Goal: Task Accomplishment & Management: Use online tool/utility

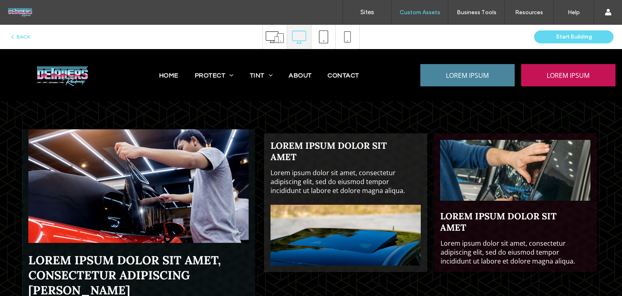
scroll to position [2026, 0]
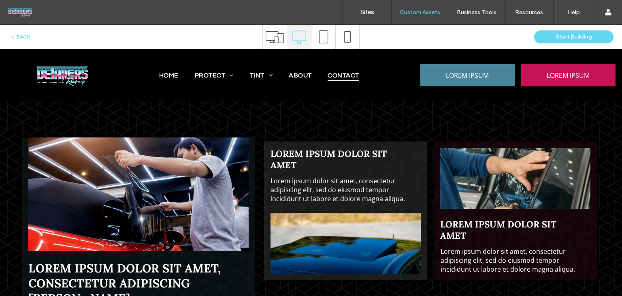
click at [342, 76] on span "Contact" at bounding box center [343, 75] width 31 height 11
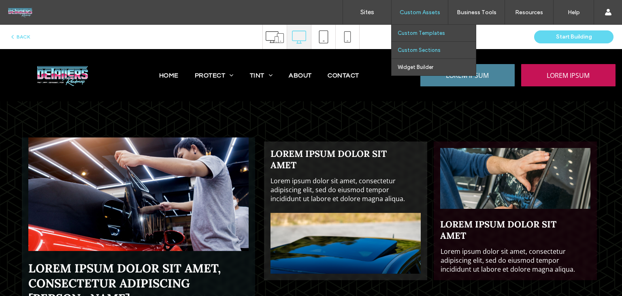
click at [410, 49] on label "Custom Sections" at bounding box center [419, 50] width 43 height 6
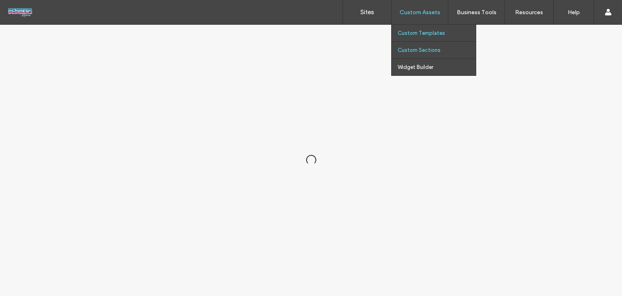
click at [412, 32] on label "Custom Templates" at bounding box center [421, 33] width 47 height 6
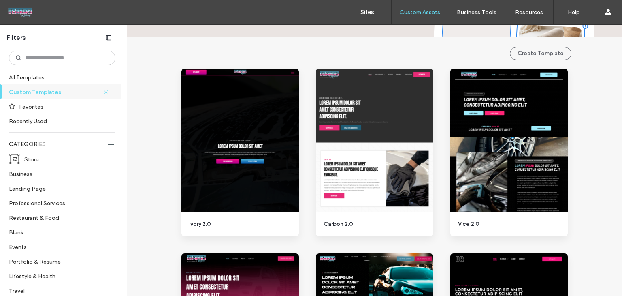
scroll to position [243, 0]
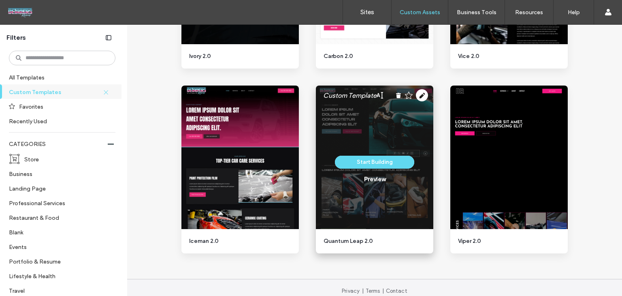
click at [421, 92] on use at bounding box center [422, 95] width 12 height 12
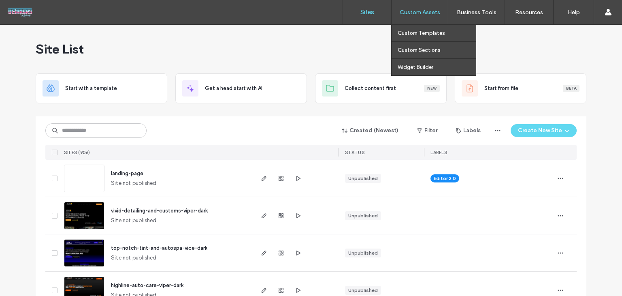
drag, startPoint x: 431, startPoint y: 12, endPoint x: 428, endPoint y: 32, distance: 20.9
click at [430, 12] on label "Custom Assets" at bounding box center [420, 12] width 41 height 7
click at [428, 33] on label "Custom Templates" at bounding box center [421, 33] width 47 height 6
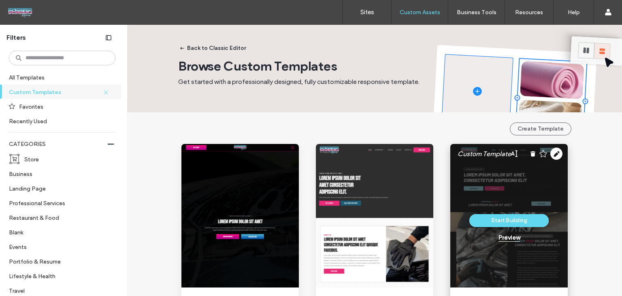
click at [505, 238] on div "Preview" at bounding box center [509, 237] width 21 height 7
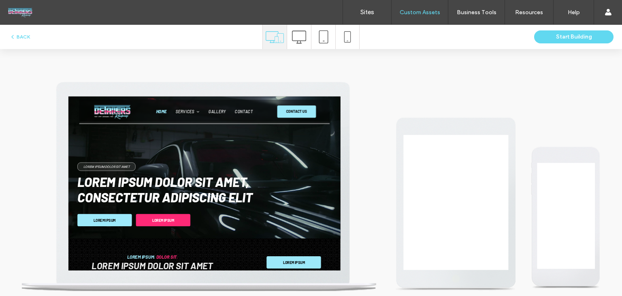
click at [386, 115] on div "HOME SERVICES Paint Protection Film Ceramic Coating Window Tinting GALLERY CONT…" at bounding box center [311, 123] width 247 height 34
click at [385, 122] on span "CONTACT" at bounding box center [381, 123] width 32 height 9
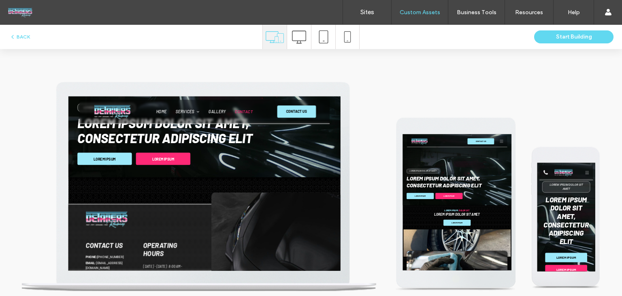
scroll to position [110, 0]
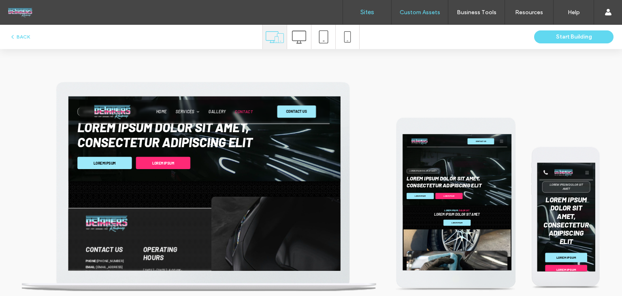
click at [369, 12] on label "Sites" at bounding box center [368, 12] width 14 height 7
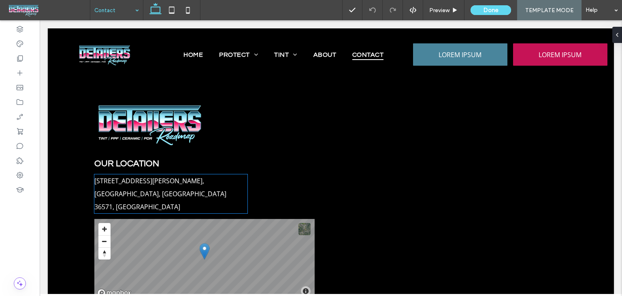
scroll to position [284, 0]
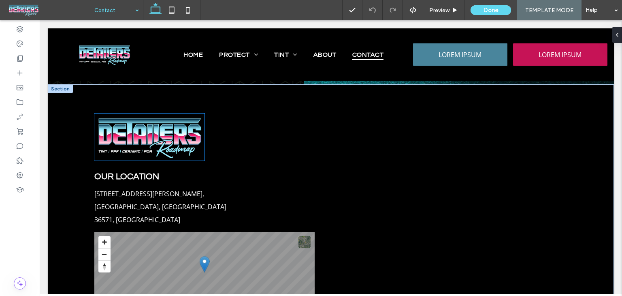
click at [149, 154] on img at bounding box center [149, 136] width 110 height 47
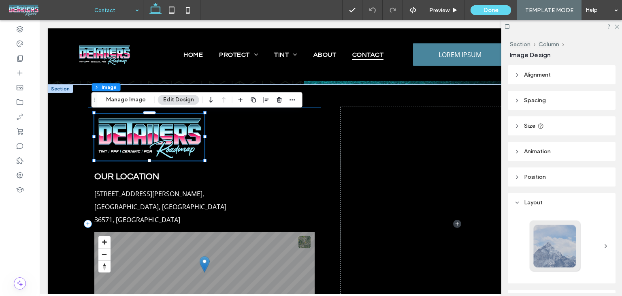
click at [316, 152] on div "OUR LOCATION 1009 Shelton Beach Rd, Saraland, AL 36571, United States of Americ…" at bounding box center [204, 223] width 233 height 233
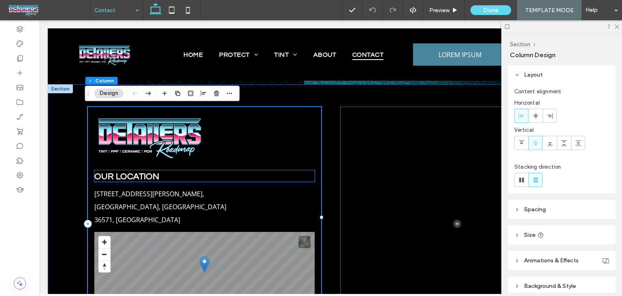
click at [100, 177] on span "OUR LOCATION" at bounding box center [126, 176] width 65 height 9
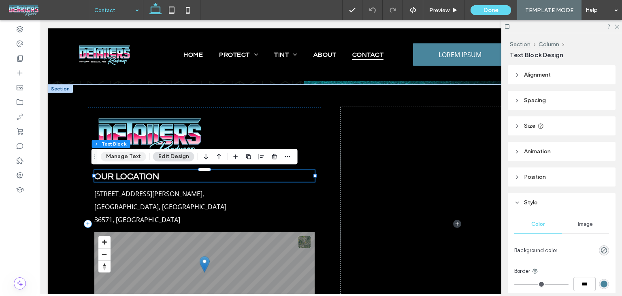
click at [126, 154] on button "Manage Text" at bounding box center [123, 157] width 45 height 10
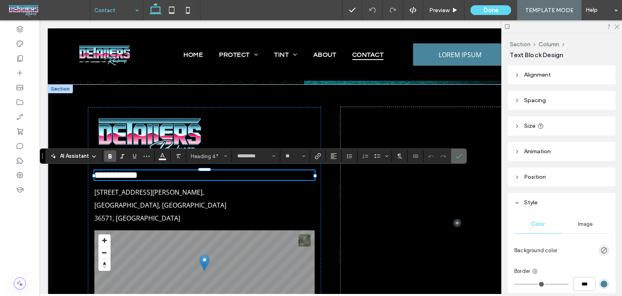
click at [457, 156] on icon "Confirm" at bounding box center [459, 156] width 6 height 6
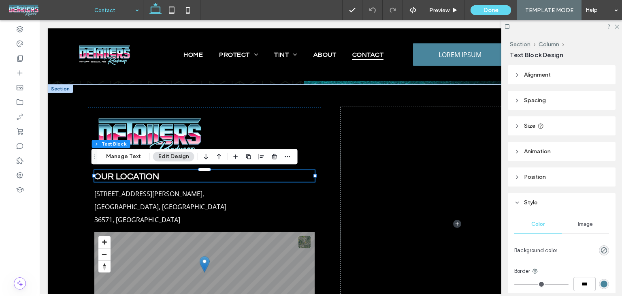
drag, startPoint x: 531, startPoint y: 109, endPoint x: 540, endPoint y: 103, distance: 11.7
click at [532, 109] on div "Alignment Spacing Set margins and padding 0px 0% 0px 0% * px 0px * px 0px Clear…" at bounding box center [564, 178] width 113 height 227
click at [546, 98] on header "Spacing" at bounding box center [562, 100] width 108 height 19
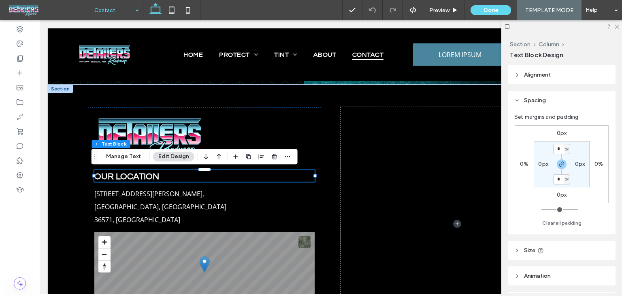
click at [543, 159] on section "* px 0px * px 0px" at bounding box center [562, 164] width 56 height 46
click at [539, 164] on label "0px" at bounding box center [543, 163] width 10 height 7
type input "**"
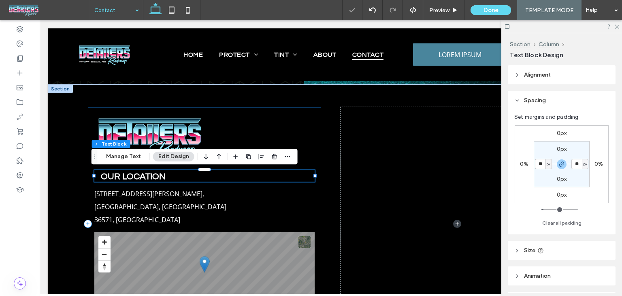
click at [270, 198] on div "OUR LOCATION 1009 Shelton Beach Rd, Saraland, AL 36571, United States of Americ…" at bounding box center [204, 223] width 233 height 233
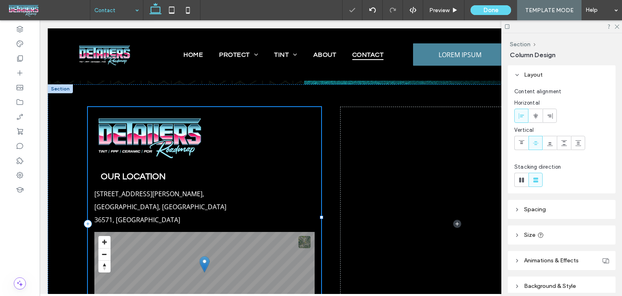
click at [270, 198] on div "OUR LOCATION 1009 Shelton Beach Rd, Saraland, AL 36571, United States of Americ…" at bounding box center [204, 223] width 233 height 233
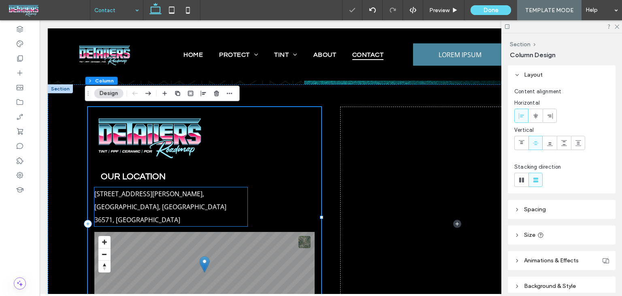
click at [200, 208] on span "Saraland, AL 36571, United States of America" at bounding box center [160, 213] width 132 height 22
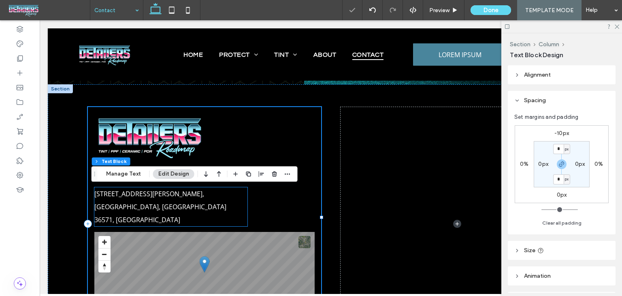
click at [200, 208] on div "1009 Shelton Beach Rd, Saraland, AL 36571, United States of America" at bounding box center [170, 206] width 153 height 39
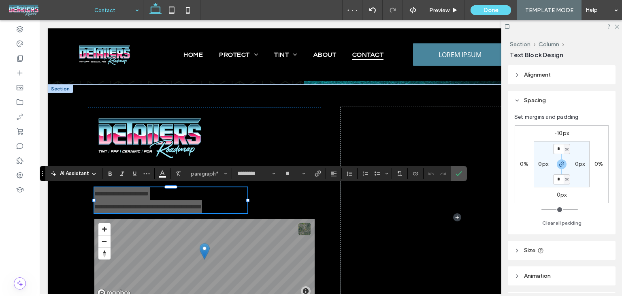
click at [542, 161] on label "0px" at bounding box center [543, 163] width 10 height 7
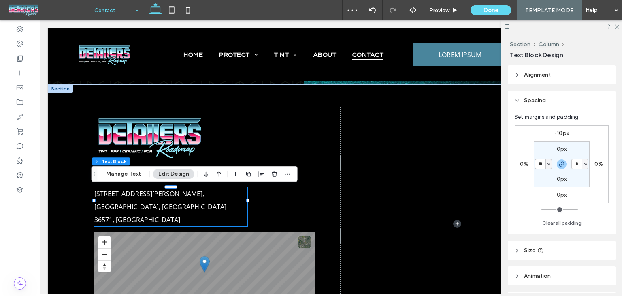
type input "**"
click at [327, 145] on div "OUR LOCATION 1009 Shelton Beach Rd, Saraland, AL 36571, United States of Americ…" at bounding box center [331, 223] width 486 height 279
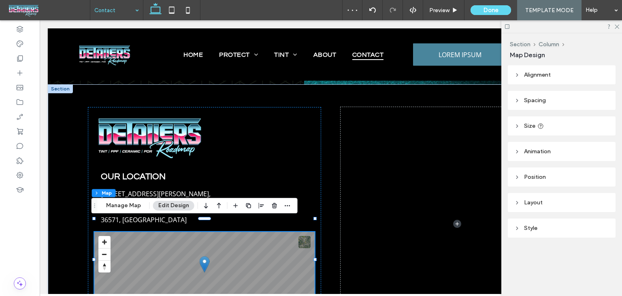
drag, startPoint x: 569, startPoint y: 103, endPoint x: 561, endPoint y: 111, distance: 10.9
click at [567, 103] on header "Spacing" at bounding box center [562, 100] width 108 height 19
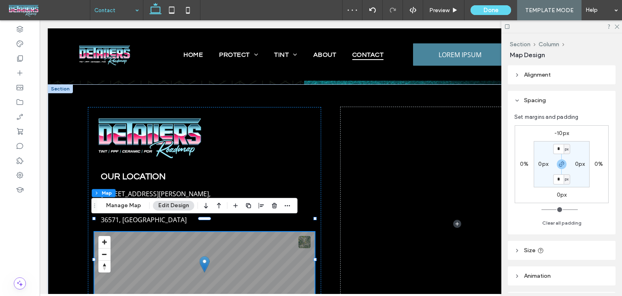
click at [537, 159] on section "* px 0px * px 0px" at bounding box center [562, 164] width 56 height 46
click at [541, 166] on label "0px" at bounding box center [543, 163] width 10 height 7
click at [541, 166] on input "*" at bounding box center [540, 164] width 11 height 10
type input "**"
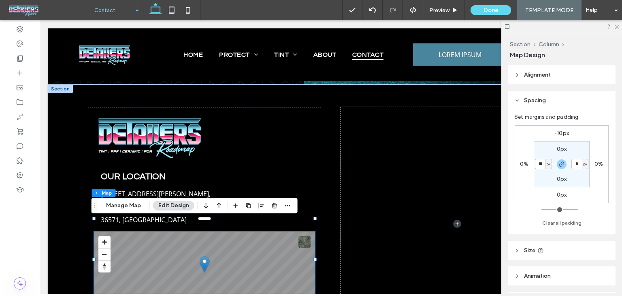
type input "**"
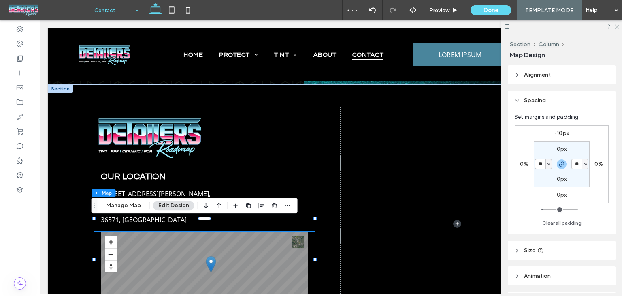
click at [619, 26] on icon at bounding box center [616, 25] width 5 height 5
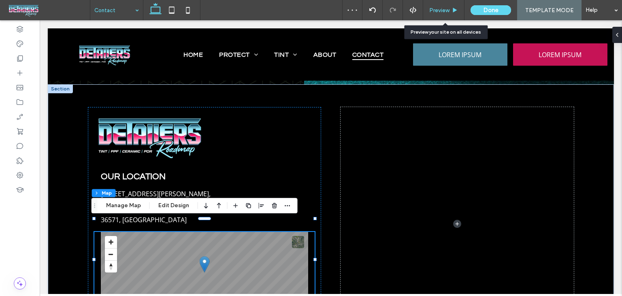
click at [437, 9] on span "Preview" at bounding box center [439, 10] width 20 height 7
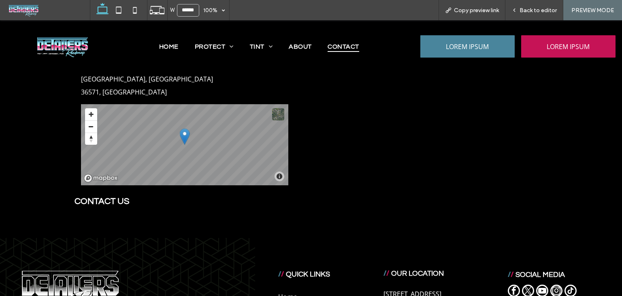
scroll to position [405, 0]
click at [527, 11] on span "Back to editor" at bounding box center [538, 10] width 37 height 7
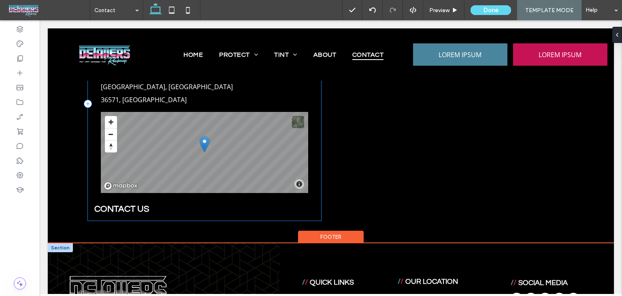
scroll to position [404, 0]
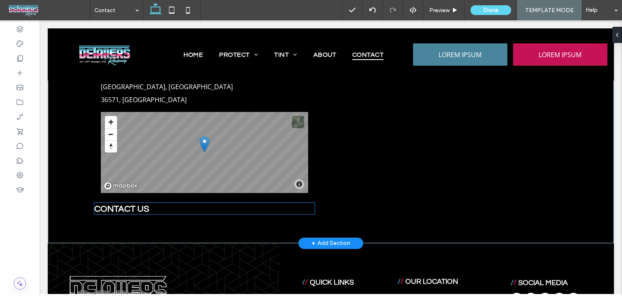
click at [137, 204] on span "CONTACT US" at bounding box center [121, 208] width 55 height 9
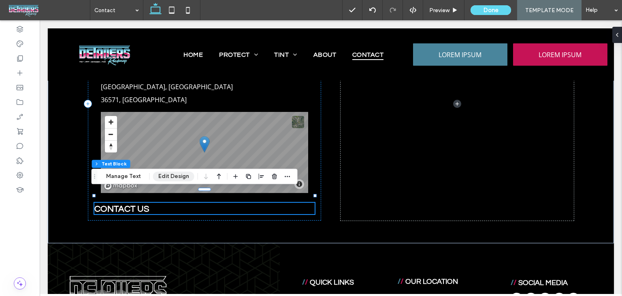
click at [167, 175] on button "Edit Design" at bounding box center [173, 176] width 41 height 10
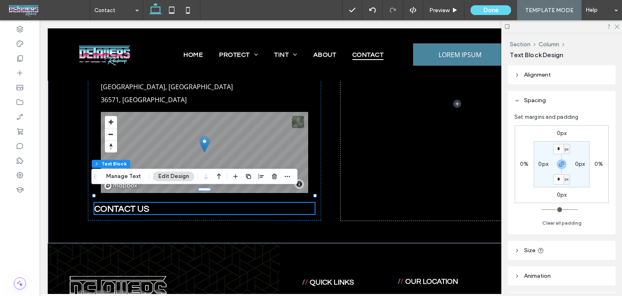
click at [545, 162] on label "0px" at bounding box center [543, 163] width 10 height 7
type input "**"
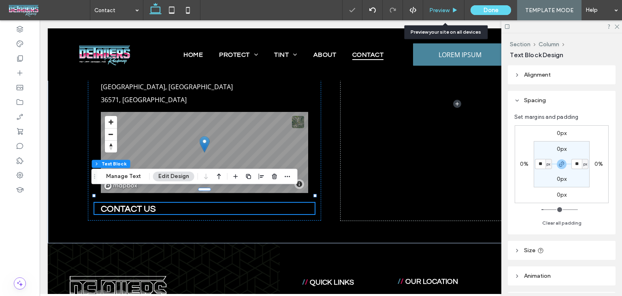
click at [447, 6] on div "Preview" at bounding box center [443, 10] width 41 height 20
click at [455, 9] on use at bounding box center [455, 10] width 4 height 4
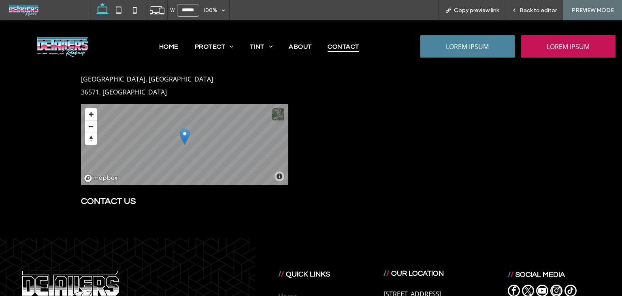
scroll to position [324, 0]
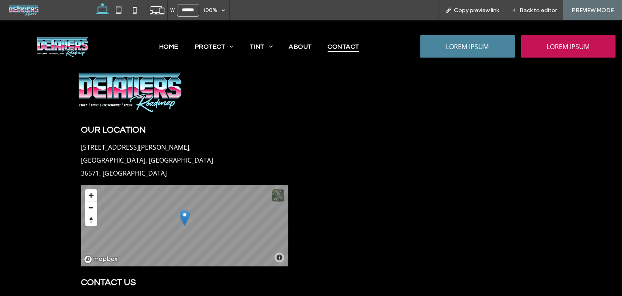
click at [137, 154] on p "Saraland, AL 36571, United States of America" at bounding box center [151, 167] width 140 height 26
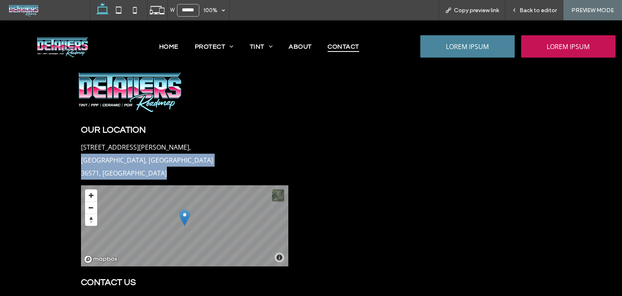
click at [137, 154] on p "Saraland, AL 36571, United States of America" at bounding box center [151, 167] width 140 height 26
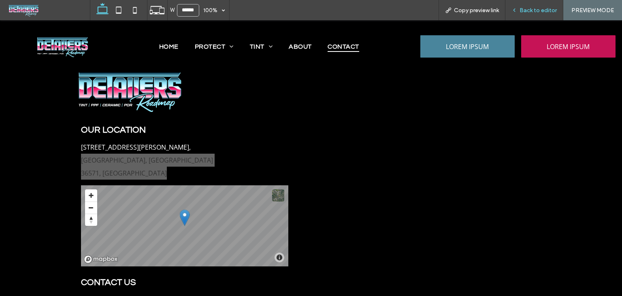
click at [523, 19] on div "Back to editor" at bounding box center [535, 10] width 58 height 20
click at [525, 13] on span "Back to editor" at bounding box center [538, 10] width 37 height 7
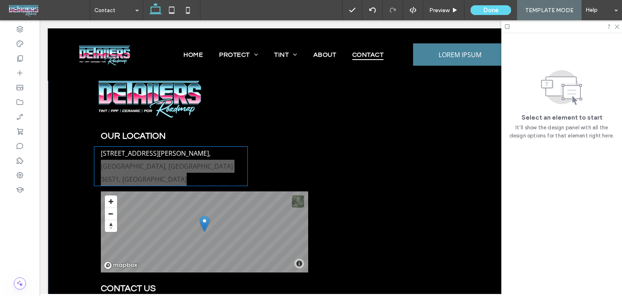
click at [139, 160] on p "Saraland, AL 36571, United States of America" at bounding box center [171, 173] width 140 height 26
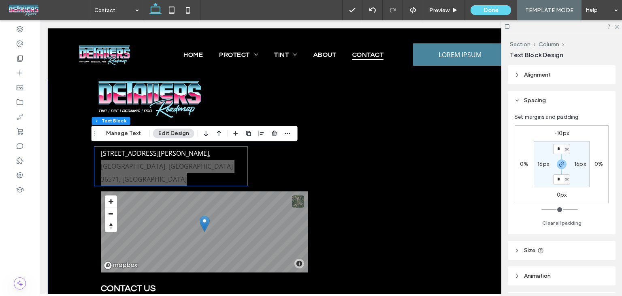
click at [139, 160] on div "1009 Shelton Beach Rd, Saraland, AL 36571, United States of America" at bounding box center [170, 166] width 153 height 39
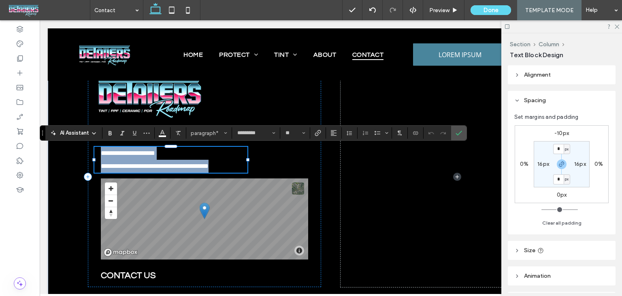
click at [101, 167] on span "**********" at bounding box center [155, 166] width 108 height 6
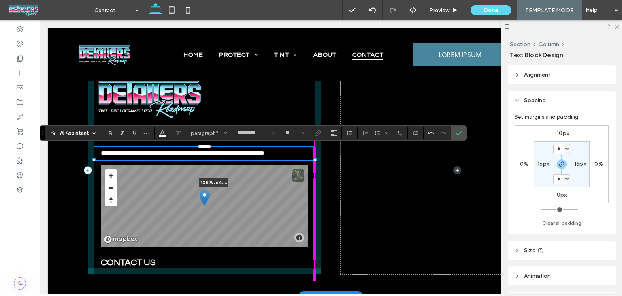
drag, startPoint x: 245, startPoint y: 159, endPoint x: 331, endPoint y: 158, distance: 86.3
click at [331, 158] on div "**********" at bounding box center [331, 170] width 486 height 253
type input "***"
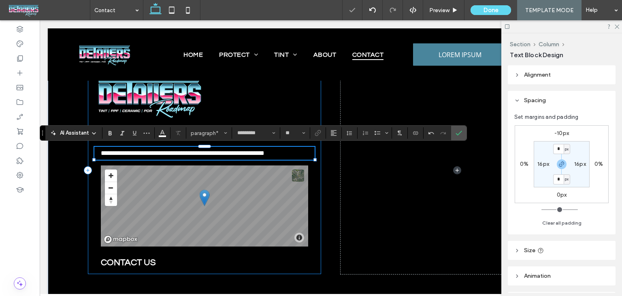
click at [316, 188] on div "**********" at bounding box center [204, 169] width 233 height 207
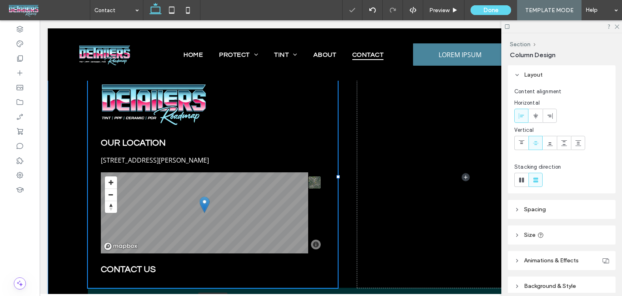
drag, startPoint x: 318, startPoint y: 177, endPoint x: 334, endPoint y: 179, distance: 16.8
click at [334, 179] on div "OUR LOCATION 1009 Shelton Beach Rd, Saraland, AL 36571, United States of Americ…" at bounding box center [331, 177] width 486 height 266
type input "**"
type input "*****"
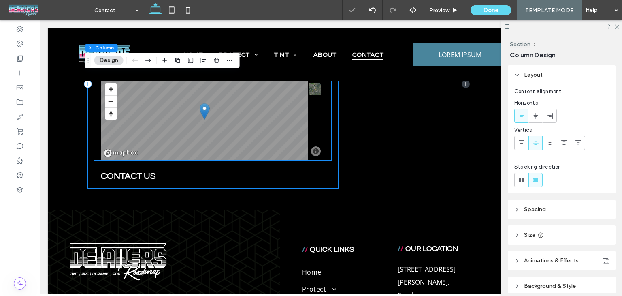
scroll to position [365, 0]
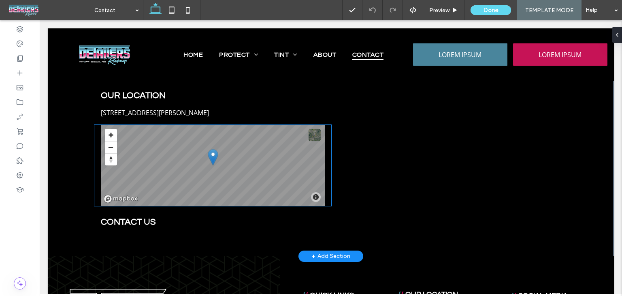
scroll to position [324, 0]
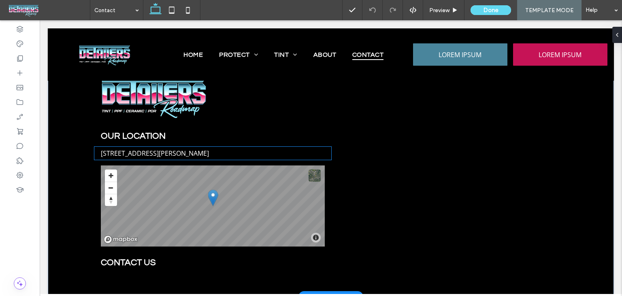
click at [178, 155] on span "[STREET_ADDRESS][PERSON_NAME]" at bounding box center [155, 153] width 108 height 9
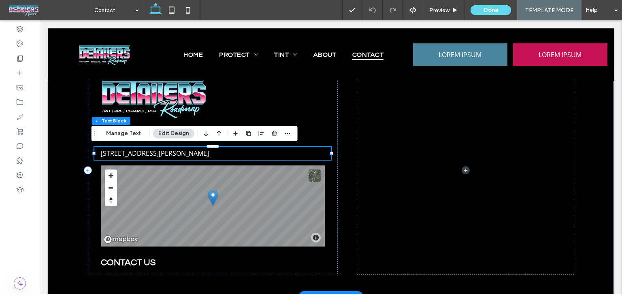
click at [178, 155] on span "[STREET_ADDRESS][PERSON_NAME]" at bounding box center [155, 153] width 108 height 9
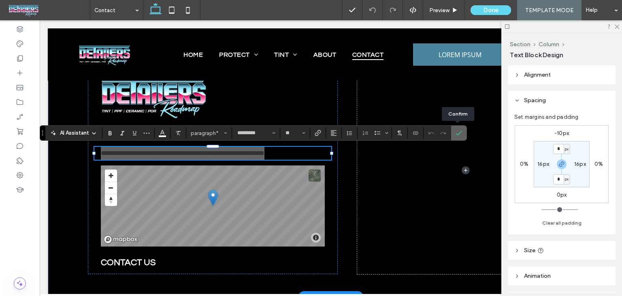
drag, startPoint x: 457, startPoint y: 135, endPoint x: 287, endPoint y: 127, distance: 169.5
click at [457, 135] on use "Confirm" at bounding box center [459, 132] width 6 height 5
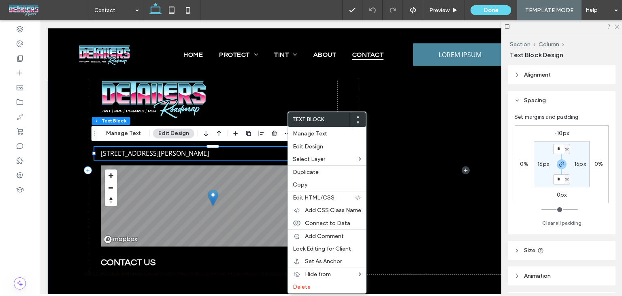
drag, startPoint x: 248, startPoint y: 134, endPoint x: 247, endPoint y: 138, distance: 4.2
click at [247, 134] on icon "button" at bounding box center [249, 133] width 6 height 6
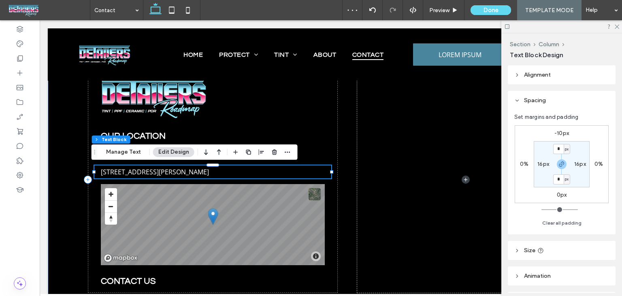
drag, startPoint x: 211, startPoint y: 177, endPoint x: 229, endPoint y: 177, distance: 18.2
click at [229, 177] on p "[STREET_ADDRESS][PERSON_NAME]" at bounding box center [213, 171] width 224 height 13
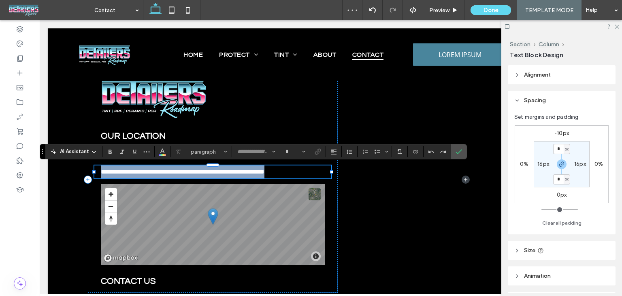
type input "*********"
type input "**"
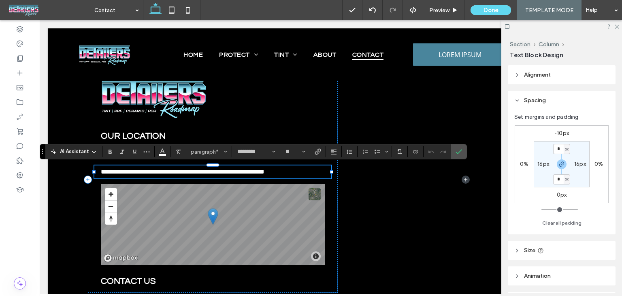
click at [326, 171] on div "**********" at bounding box center [212, 171] width 237 height 13
click at [297, 127] on div "**********" at bounding box center [213, 179] width 250 height 226
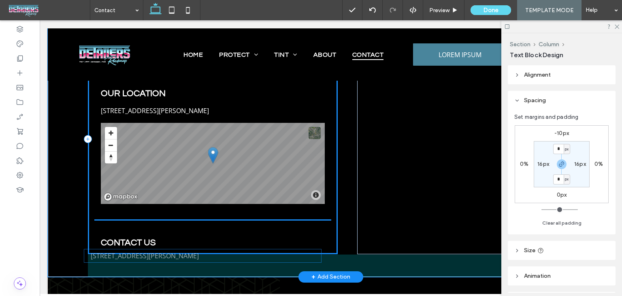
scroll to position [386, 0]
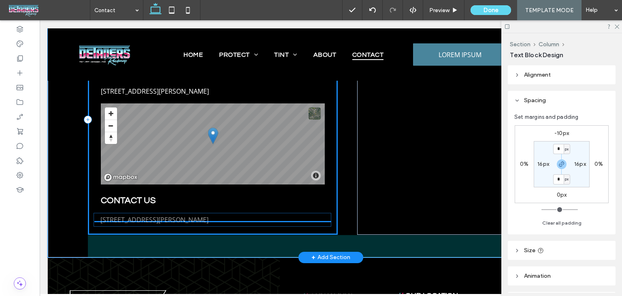
drag, startPoint x: 267, startPoint y: 172, endPoint x: 270, endPoint y: 220, distance: 47.9
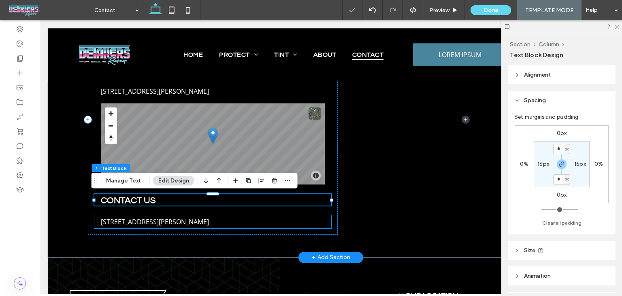
click at [212, 216] on p "1009 Shelton Beach Rd, Saraland, AL 36571, United States of America" at bounding box center [213, 221] width 224 height 13
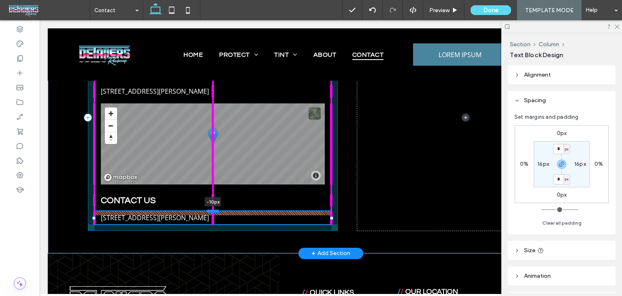
drag, startPoint x: 211, startPoint y: 215, endPoint x: 212, endPoint y: 211, distance: 4.4
click at [212, 211] on div at bounding box center [213, 210] width 13 height 3
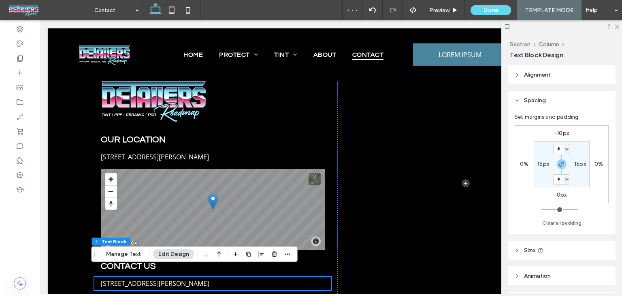
scroll to position [305, 0]
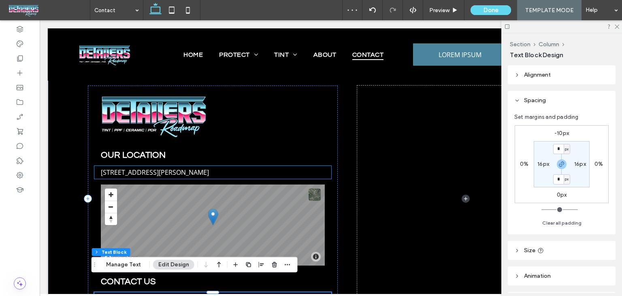
click at [205, 170] on span "1009 Shelton Beach Rd, Saraland, AL 36571, United States of America" at bounding box center [155, 172] width 108 height 9
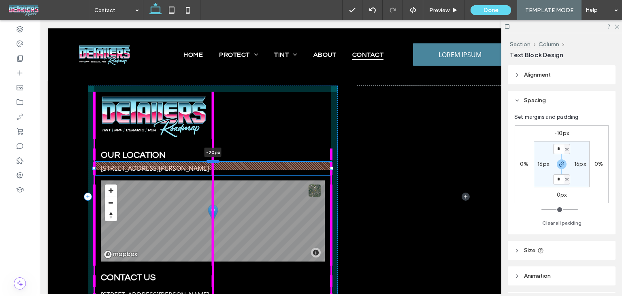
drag, startPoint x: 211, startPoint y: 165, endPoint x: 212, endPoint y: 161, distance: 4.4
click at [212, 161] on div at bounding box center [213, 161] width 13 height 3
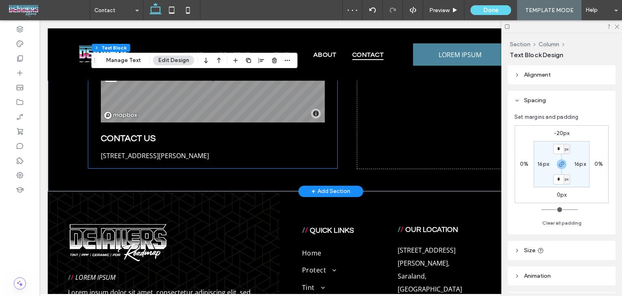
scroll to position [427, 0]
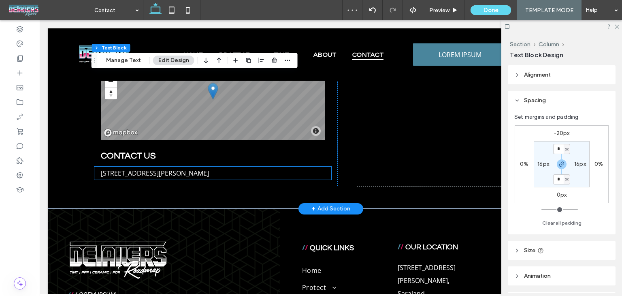
click at [205, 169] on span "1009 Shelton Beach Rd, Saraland, AL 36571, United States of America" at bounding box center [155, 173] width 108 height 9
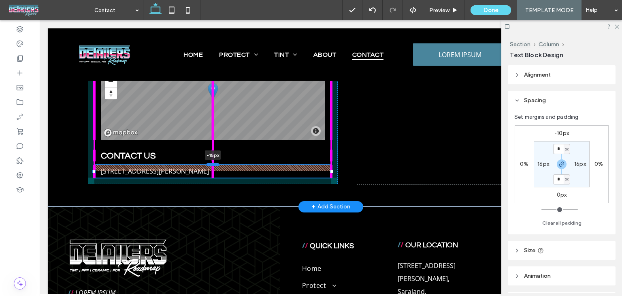
click at [211, 164] on div at bounding box center [213, 164] width 13 height 3
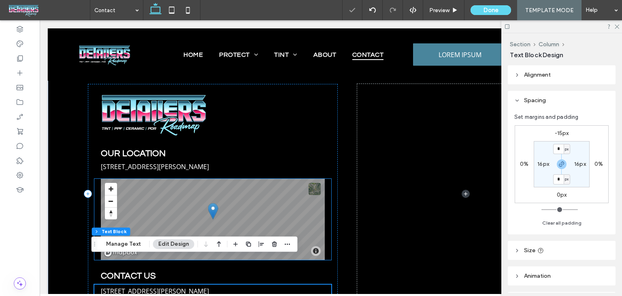
scroll to position [305, 0]
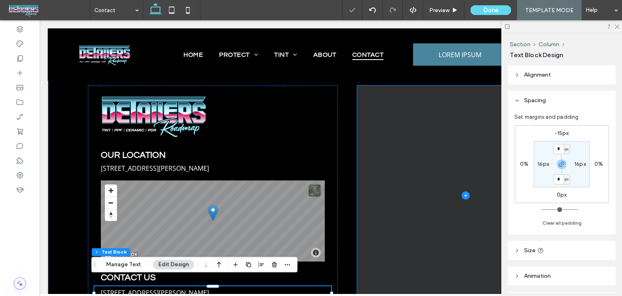
click at [375, 141] on span at bounding box center [465, 195] width 217 height 220
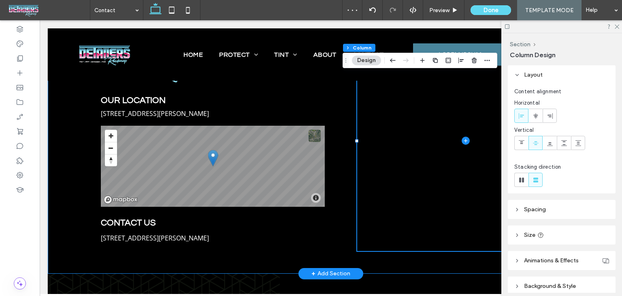
scroll to position [346, 0]
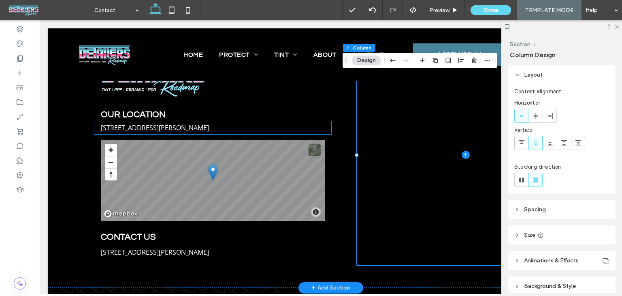
click at [186, 128] on span "1009 Shelton Beach Rd, Saraland, AL 36571, United States of America" at bounding box center [155, 127] width 108 height 9
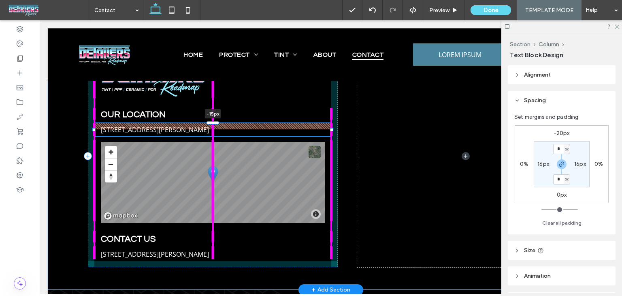
drag, startPoint x: 207, startPoint y: 121, endPoint x: 219, endPoint y: 132, distance: 15.8
click at [207, 123] on div at bounding box center [213, 122] width 13 height 3
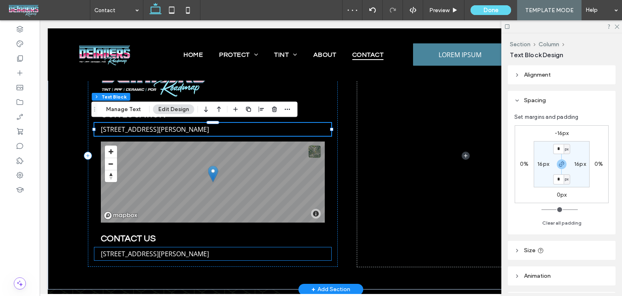
click at [209, 254] on span "1009 Shelton Beach Rd, Saraland, AL 36571, United States of America" at bounding box center [155, 253] width 108 height 9
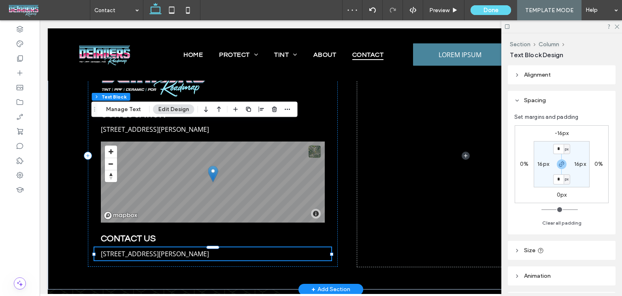
click at [286, 254] on div "1009 Shelton Beach Rd, Saraland, AL 36571, United States of America" at bounding box center [212, 253] width 237 height 13
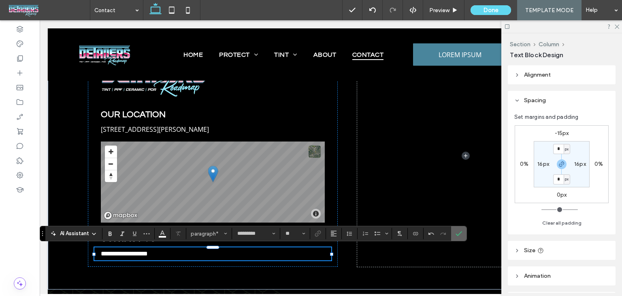
click at [456, 231] on icon "Confirm" at bounding box center [459, 233] width 6 height 6
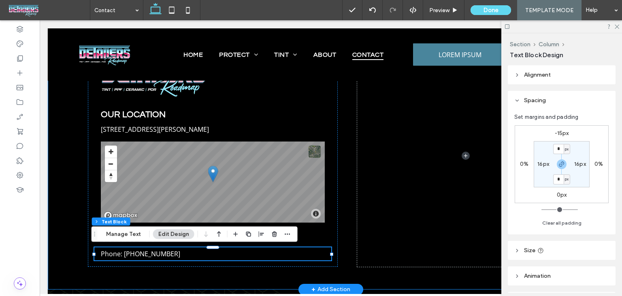
click at [337, 209] on div "OUR LOCATION 1009 Shelton Beach Rd, Saraland, AL 36571, United States of Americ…" at bounding box center [331, 155] width 486 height 267
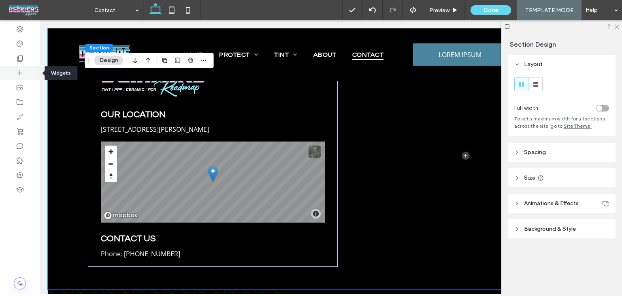
click at [26, 72] on div at bounding box center [20, 73] width 40 height 15
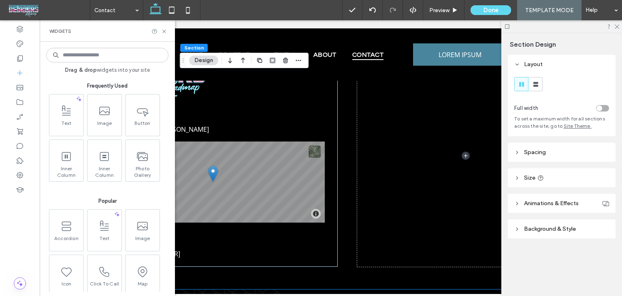
click at [125, 56] on input at bounding box center [107, 55] width 122 height 15
type input "*"
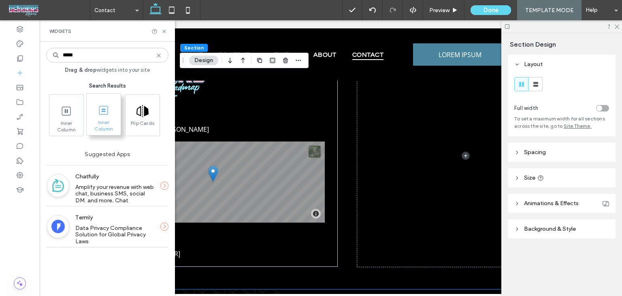
type input "*****"
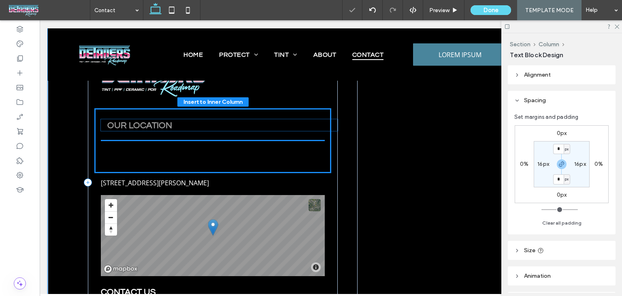
drag, startPoint x: 135, startPoint y: 186, endPoint x: 144, endPoint y: 123, distance: 63.9
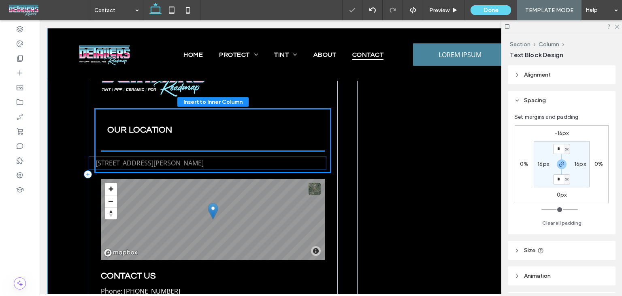
drag, startPoint x: 141, startPoint y: 185, endPoint x: 139, endPoint y: 161, distance: 24.4
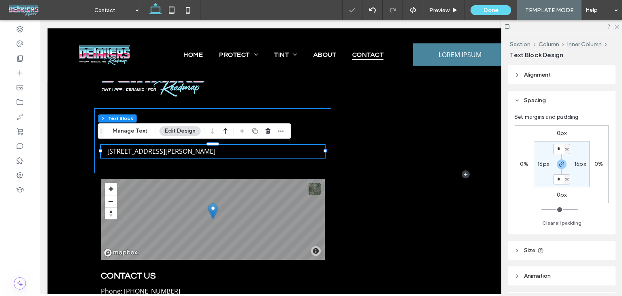
click at [210, 167] on div "OUR LOCATION 1009 Shelton Beach Rd, Saraland, AL 36571, United States of America" at bounding box center [212, 140] width 237 height 65
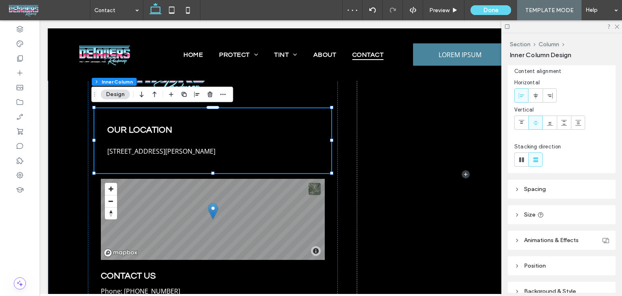
scroll to position [86, 0]
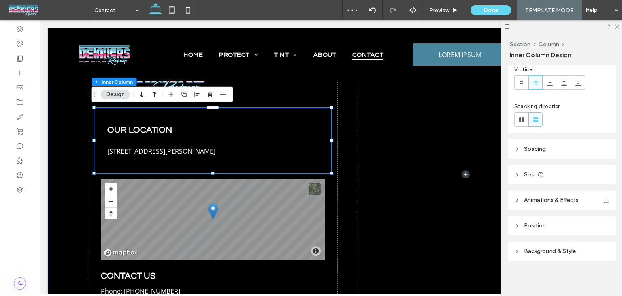
click at [553, 145] on header "Spacing" at bounding box center [562, 148] width 108 height 19
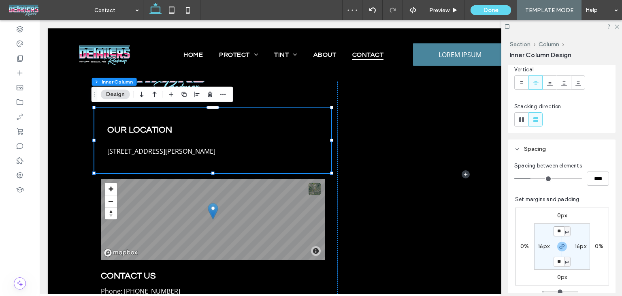
click at [554, 233] on input "**" at bounding box center [559, 231] width 11 height 10
type input "*"
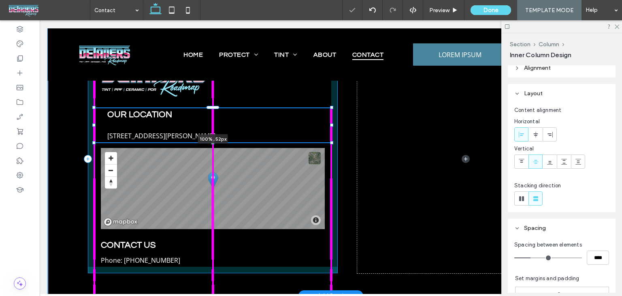
scroll to position [0, 0]
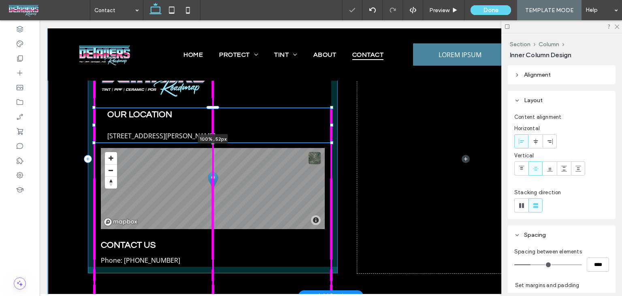
drag, startPoint x: 210, startPoint y: 172, endPoint x: 224, endPoint y: 121, distance: 52.9
click at [224, 121] on div "OUR LOCATION 1009 Shelton Beach Rd, Saraland, AL 36571, United States of Americ…" at bounding box center [331, 158] width 486 height 273
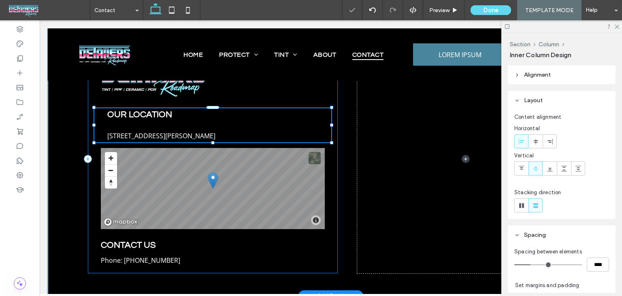
type input "**"
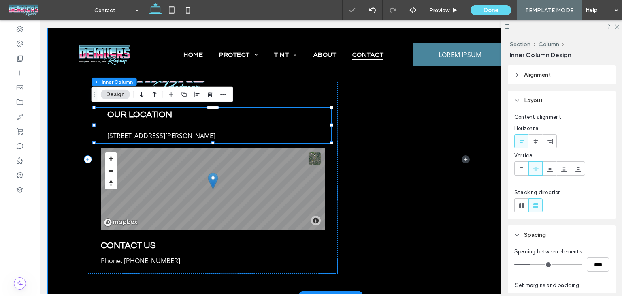
click at [205, 128] on div "OUR LOCATION 1009 Shelton Beach Rd, Saraland, AL 36571, United States of Americ…" at bounding box center [212, 125] width 237 height 34
click at [208, 129] on p "1009 Shelton Beach Rd, Saraland, AL 36571, United States of America" at bounding box center [212, 135] width 211 height 13
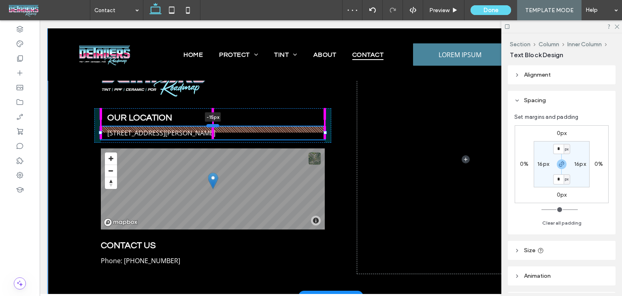
drag, startPoint x: 207, startPoint y: 129, endPoint x: 207, endPoint y: 123, distance: 6.1
click at [207, 123] on div "OUR LOCATION 1009 Shelton Beach Rd, Saraland, AL 36571, United States of Americ…" at bounding box center [331, 159] width 486 height 274
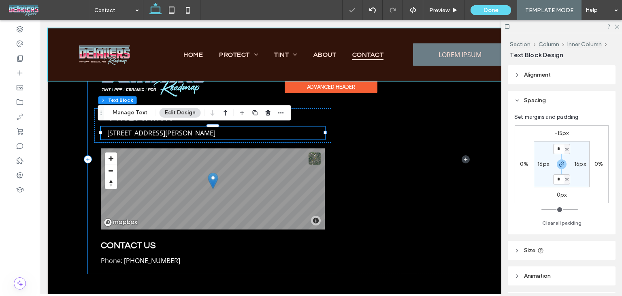
click at [286, 88] on div "Advanced Header" at bounding box center [331, 87] width 93 height 13
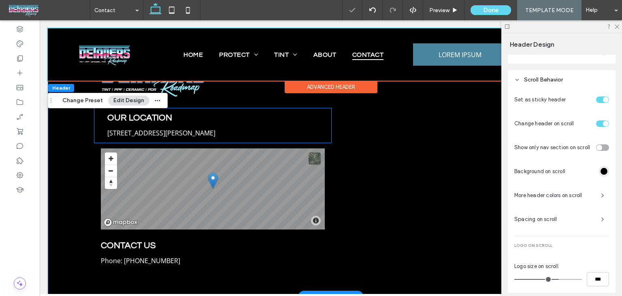
scroll to position [370, 0]
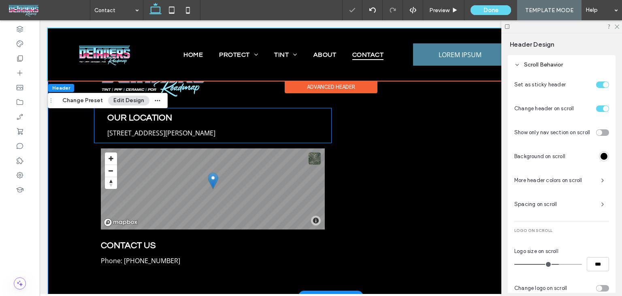
click at [172, 138] on p "1009 Shelton Beach Rd, Saraland, AL 36571, United States of America" at bounding box center [212, 132] width 211 height 13
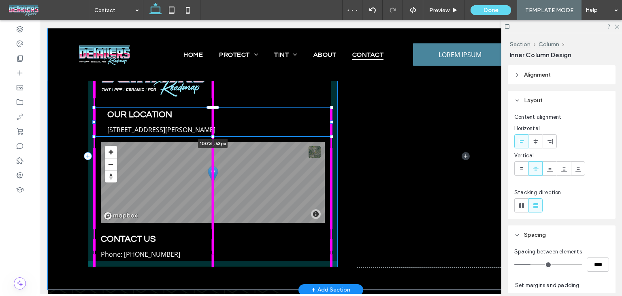
drag, startPoint x: 211, startPoint y: 141, endPoint x: 219, endPoint y: 131, distance: 12.8
click at [218, 124] on div "OUR LOCATION 1009 Shelton Beach Rd, Saraland, AL 36571, United States of Americ…" at bounding box center [331, 155] width 486 height 267
type input "**"
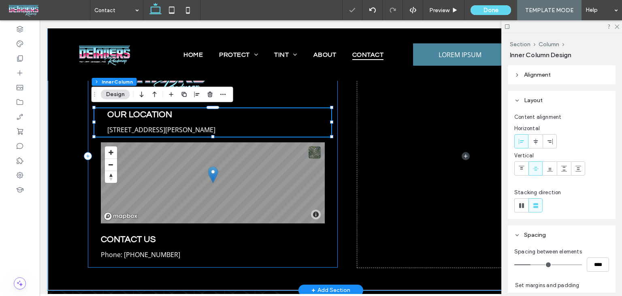
click at [289, 102] on div "OUR LOCATION 1009 Shelton Beach Rd, Saraland, AL 36571, United States of Americ…" at bounding box center [213, 156] width 250 height 222
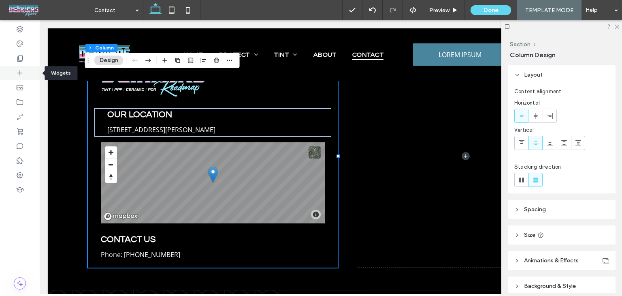
click at [16, 70] on icon at bounding box center [20, 73] width 8 height 8
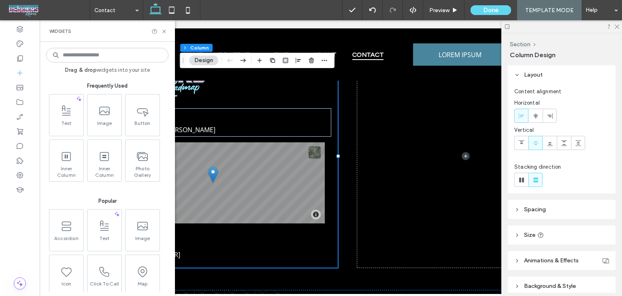
click at [151, 51] on input at bounding box center [107, 55] width 122 height 15
type input "*****"
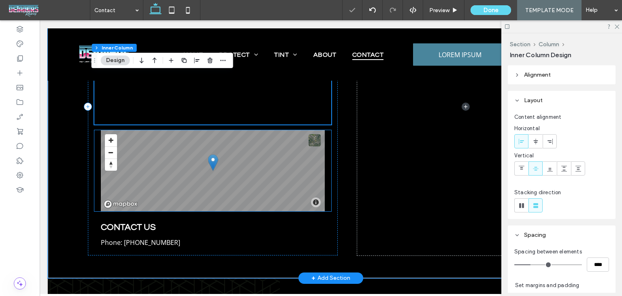
scroll to position [425, 0]
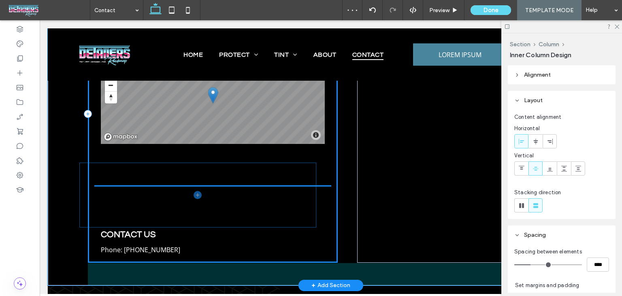
drag, startPoint x: 181, startPoint y: 115, endPoint x: 170, endPoint y: 208, distance: 93.4
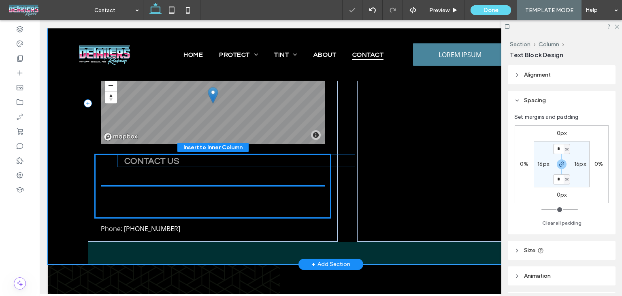
drag, startPoint x: 128, startPoint y: 235, endPoint x: 155, endPoint y: 162, distance: 77.5
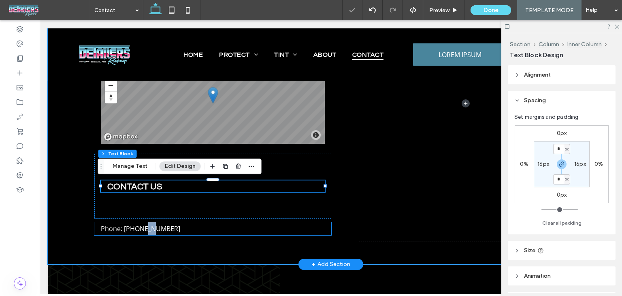
drag, startPoint x: 140, startPoint y: 241, endPoint x: 146, endPoint y: 229, distance: 13.4
click at [146, 229] on div "OUR LOCATION 1009 Shelton Beach Rd, Saraland, AL 36571, United States of Americ…" at bounding box center [331, 103] width 486 height 321
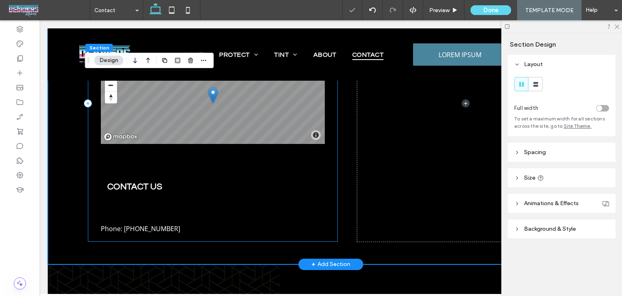
click at [177, 235] on div "OUR LOCATION 1009 Shelton Beach Rd, Saraland, AL 36571, United States of Americ…" at bounding box center [213, 104] width 250 height 276
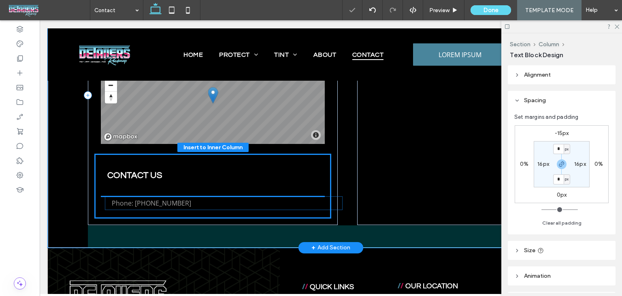
drag, startPoint x: 173, startPoint y: 229, endPoint x: 187, endPoint y: 204, distance: 28.6
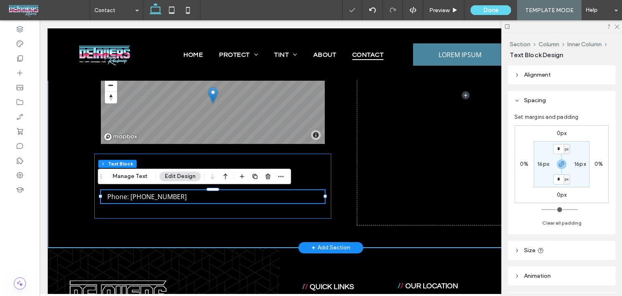
click at [313, 175] on h4 "CONTACT US" at bounding box center [212, 174] width 211 height 11
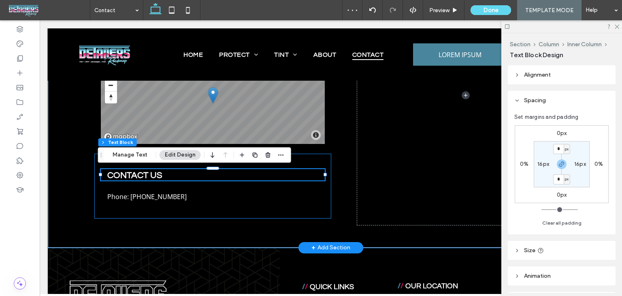
click at [311, 160] on div "CONTACT US Phone: 555-555-5555" at bounding box center [212, 186] width 237 height 65
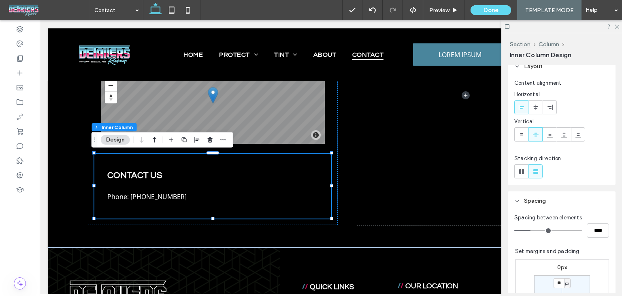
scroll to position [81, 0]
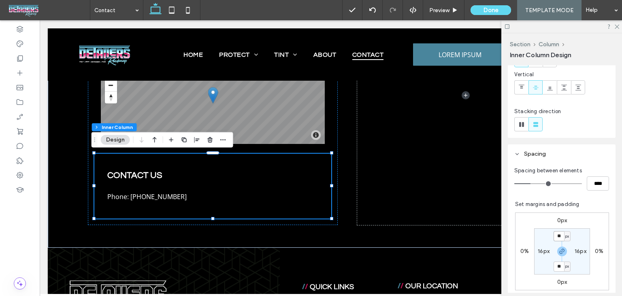
click at [554, 239] on input "**" at bounding box center [559, 236] width 11 height 10
type input "*"
click at [539, 251] on label "16px" at bounding box center [544, 251] width 12 height 7
type input "**"
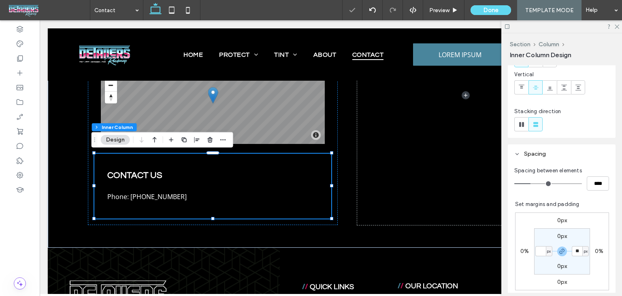
type input "*"
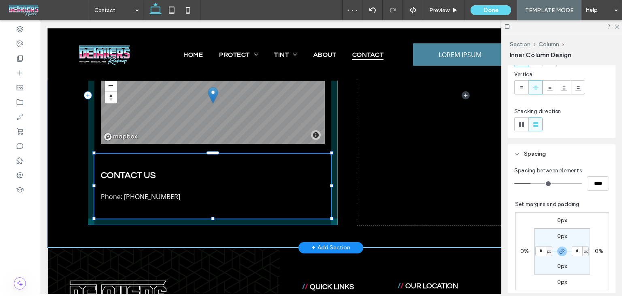
scroll to position [15, 0]
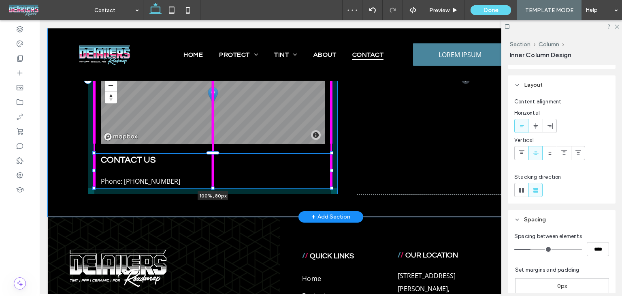
drag, startPoint x: 210, startPoint y: 218, endPoint x: 215, endPoint y: 144, distance: 73.9
click at [95, 153] on div at bounding box center [94, 153] width 0 height 0
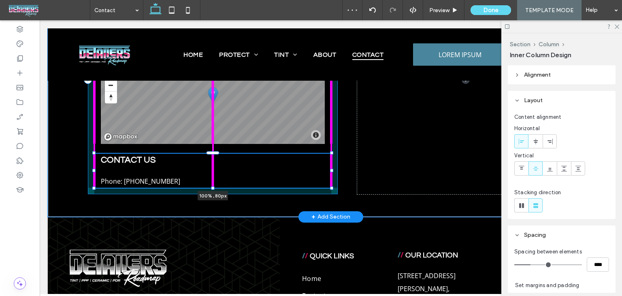
type input "**"
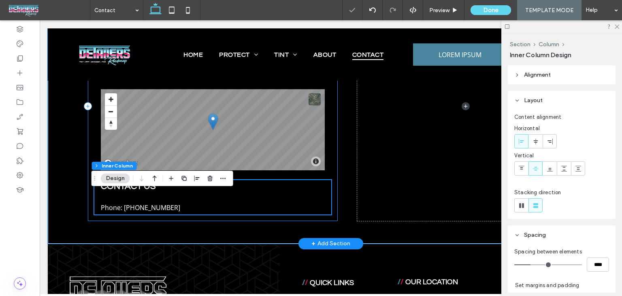
scroll to position [384, 0]
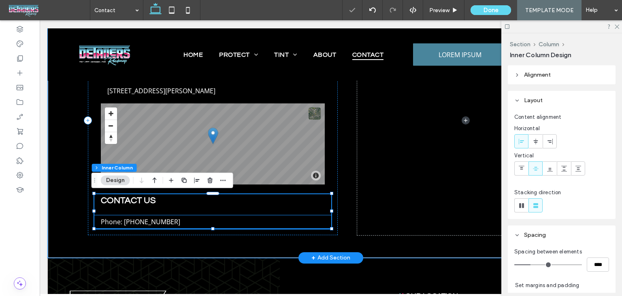
click at [157, 218] on span "Phone: 555-555-5555" at bounding box center [140, 221] width 79 height 9
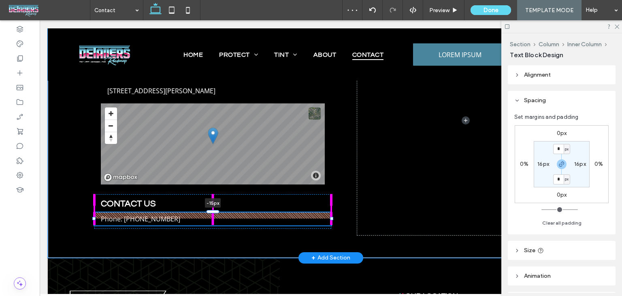
drag, startPoint x: 209, startPoint y: 214, endPoint x: 211, endPoint y: 206, distance: 7.5
click at [211, 206] on div "OUR LOCATION 1009 Shelton Beach Rd, Saraland, AL 36571, United States of Americ…" at bounding box center [331, 120] width 486 height 274
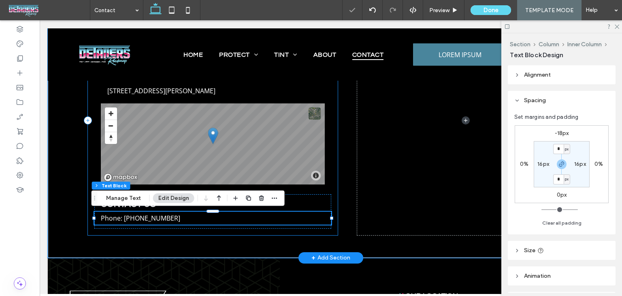
click at [314, 190] on div "OUR LOCATION 1009 Shelton Beach Rd, Saraland, AL 36571, United States of Americ…" at bounding box center [213, 120] width 250 height 229
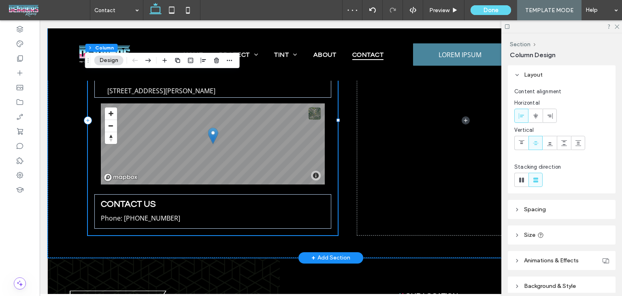
click at [186, 192] on div "OUR LOCATION 1009 Shelton Beach Rd, Saraland, AL 36571, United States of Americ…" at bounding box center [213, 120] width 250 height 229
click at [198, 198] on h4 "CONTACT US" at bounding box center [213, 203] width 224 height 11
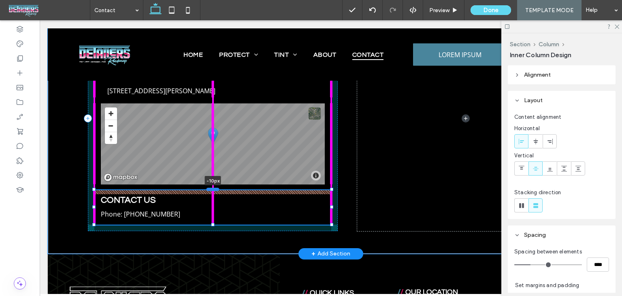
drag, startPoint x: 207, startPoint y: 194, endPoint x: 211, endPoint y: 190, distance: 5.2
click at [211, 190] on div at bounding box center [213, 189] width 13 height 3
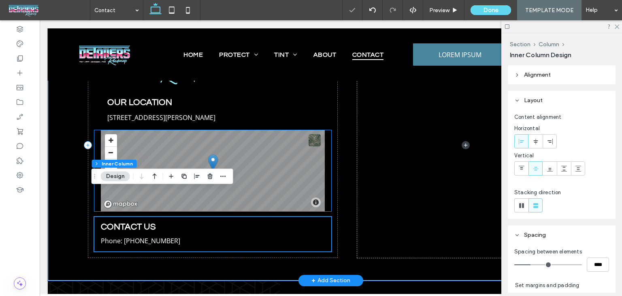
scroll to position [344, 0]
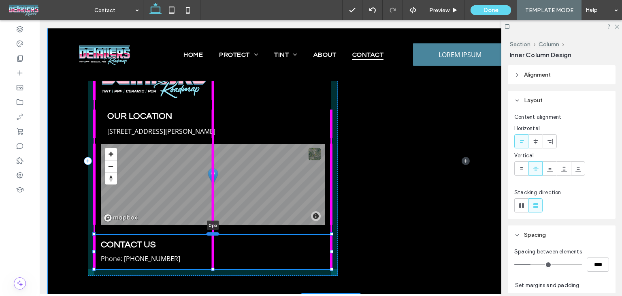
drag, startPoint x: 209, startPoint y: 228, endPoint x: 210, endPoint y: 232, distance: 4.1
click at [210, 232] on div at bounding box center [213, 233] width 13 height 3
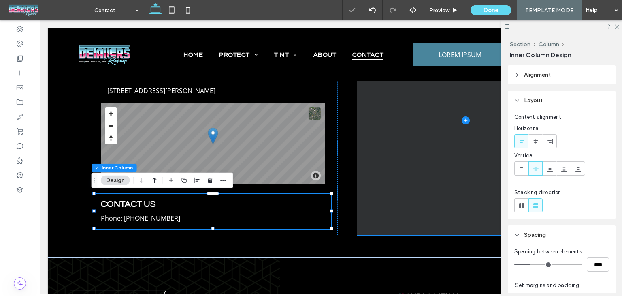
click at [425, 179] on span at bounding box center [465, 120] width 217 height 229
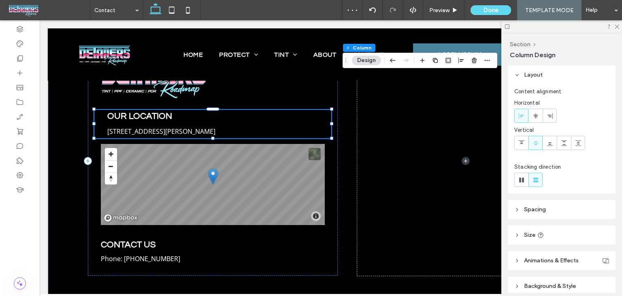
click at [96, 120] on div "OUR LOCATION 1009 Shelton Beach Rd, Saraland, AL 36571, United States of America" at bounding box center [212, 124] width 237 height 28
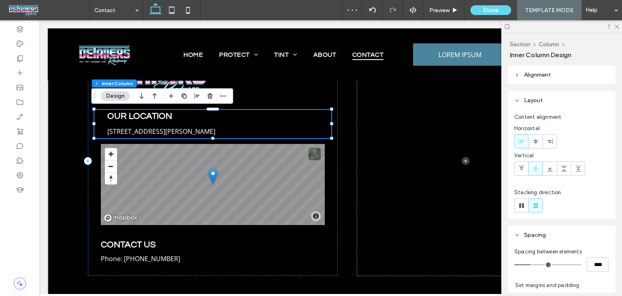
click at [96, 120] on div "OUR LOCATION 1009 Shelton Beach Rd, Saraland, AL 36571, United States of America" at bounding box center [212, 124] width 237 height 28
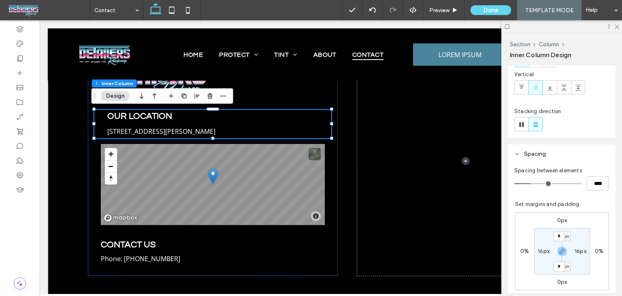
click at [539, 250] on label "16px" at bounding box center [544, 251] width 12 height 7
type input "**"
type input "*"
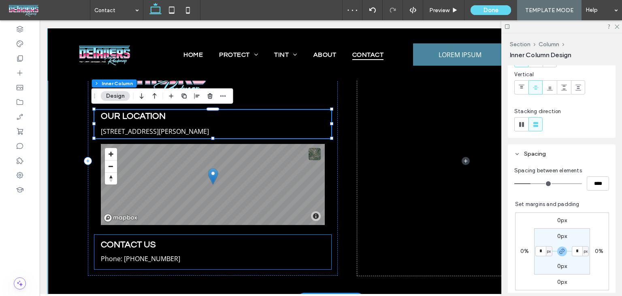
click at [198, 261] on p "Phone: 555-555-5555" at bounding box center [213, 258] width 224 height 13
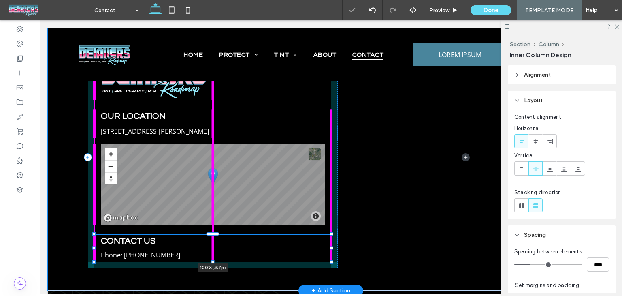
drag, startPoint x: 211, startPoint y: 269, endPoint x: 216, endPoint y: 253, distance: 16.1
click at [212, 252] on div "OUR LOCATION 1009 Shelton Beach Rd, Saraland, AL 36571, United States of Americ…" at bounding box center [331, 157] width 486 height 267
type input "**"
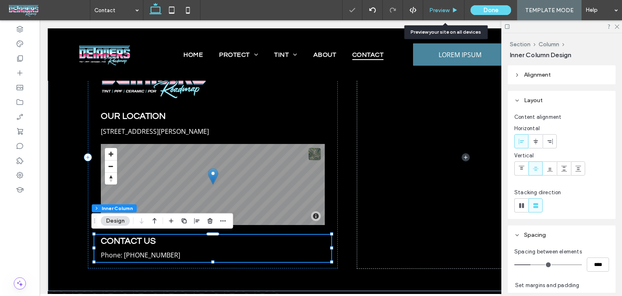
drag, startPoint x: 444, startPoint y: 10, endPoint x: 402, endPoint y: 19, distance: 42.7
click at [444, 10] on span "Preview" at bounding box center [439, 10] width 20 height 7
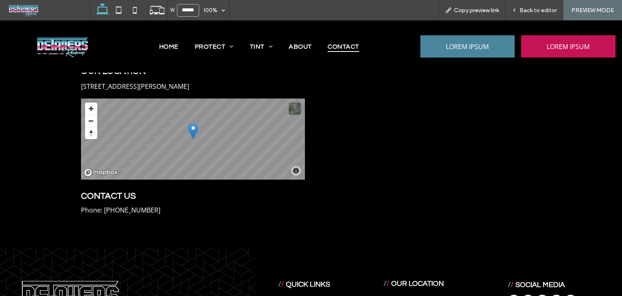
scroll to position [384, 0]
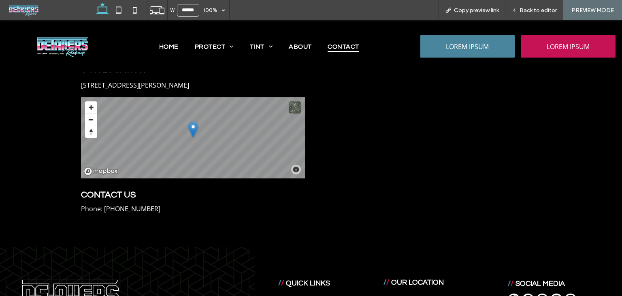
click at [159, 192] on h4 "CONTACT US" at bounding box center [193, 193] width 224 height 11
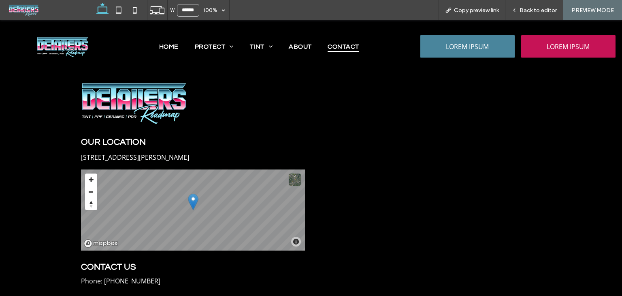
scroll to position [425, 0]
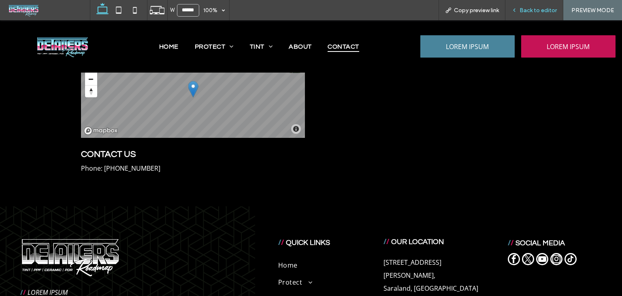
click at [535, 9] on span "Back to editor" at bounding box center [538, 10] width 37 height 7
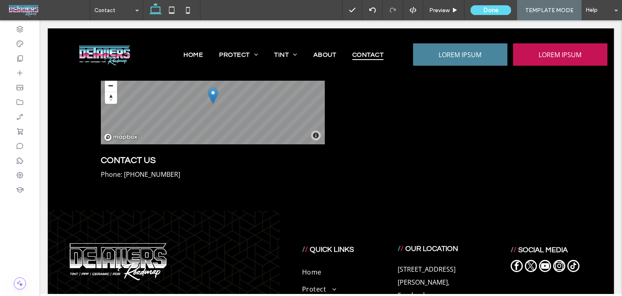
scroll to position [423, 0]
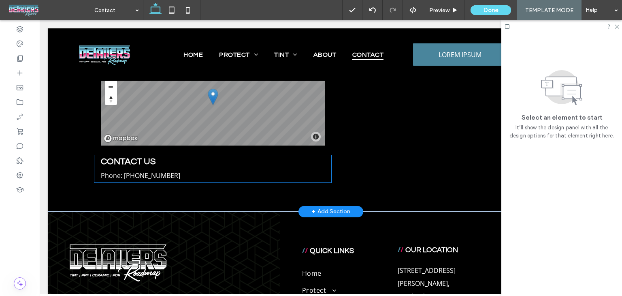
click at [193, 165] on h4 "CONTACT US" at bounding box center [213, 160] width 224 height 11
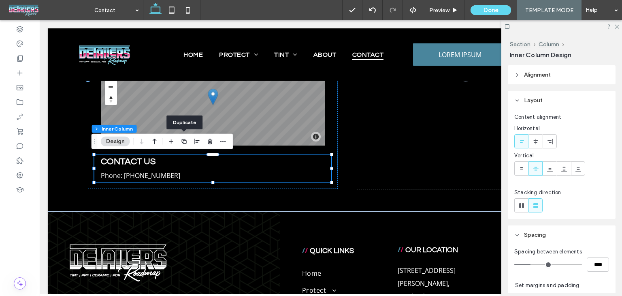
drag, startPoint x: 185, startPoint y: 139, endPoint x: 183, endPoint y: 191, distance: 52.7
click at [184, 140] on icon "button" at bounding box center [184, 141] width 6 height 6
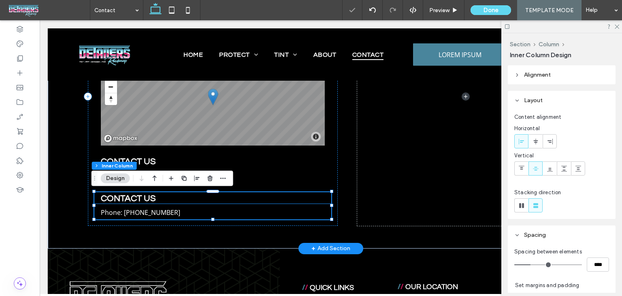
click at [140, 199] on span "CONTACT US" at bounding box center [128, 198] width 55 height 9
click at [140, 199] on div "CONTACT US" at bounding box center [212, 197] width 237 height 11
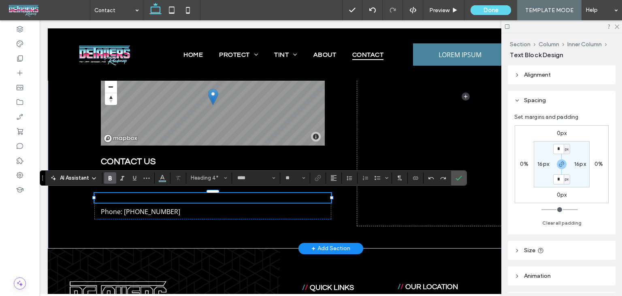
type input "*********"
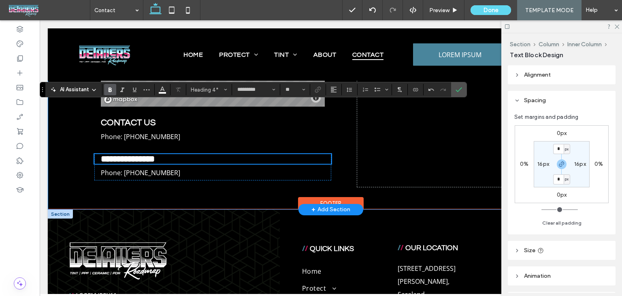
scroll to position [462, 0]
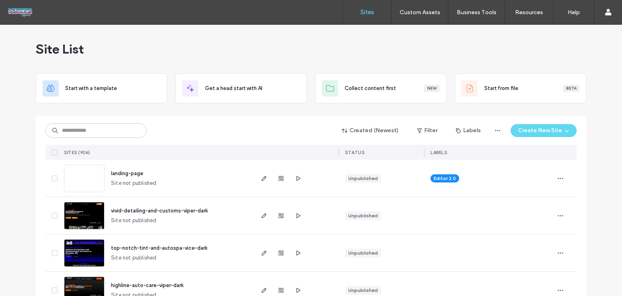
click at [251, 30] on div "Site List" at bounding box center [311, 49] width 551 height 49
click at [84, 123] on input at bounding box center [95, 130] width 101 height 15
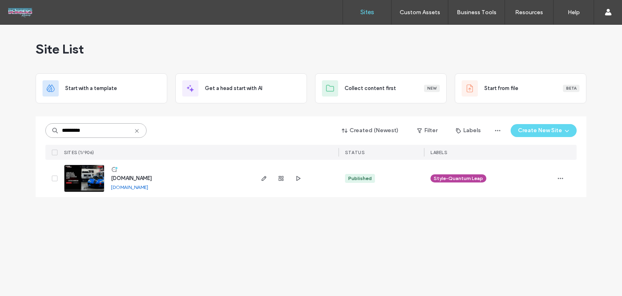
type input "*********"
click at [152, 178] on span "www.shinedivisiondetailing.com" at bounding box center [131, 178] width 41 height 6
